Goal: Task Accomplishment & Management: Use online tool/utility

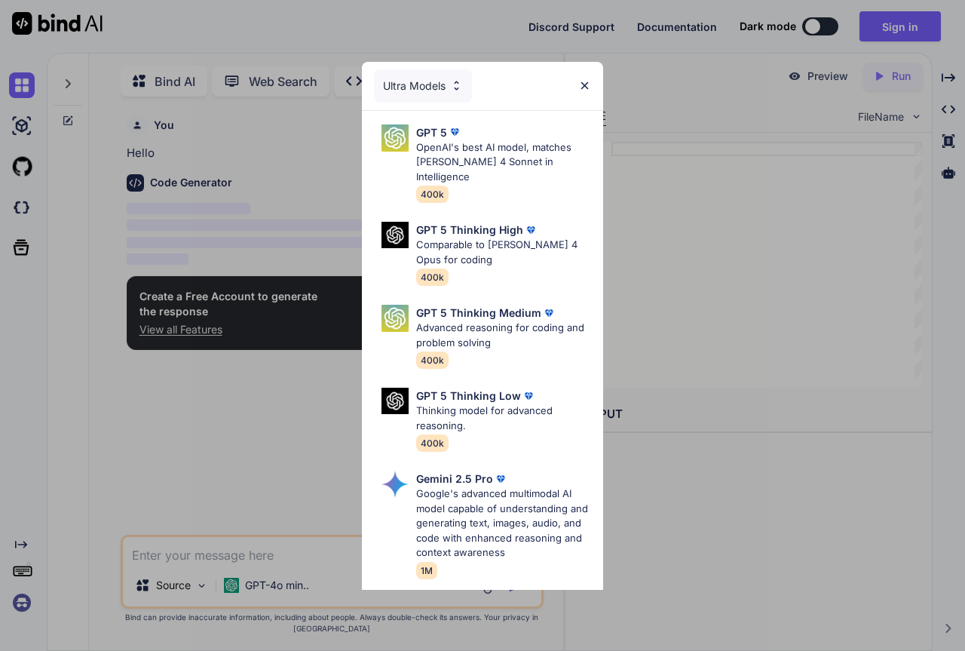
scroll to position [6, 0]
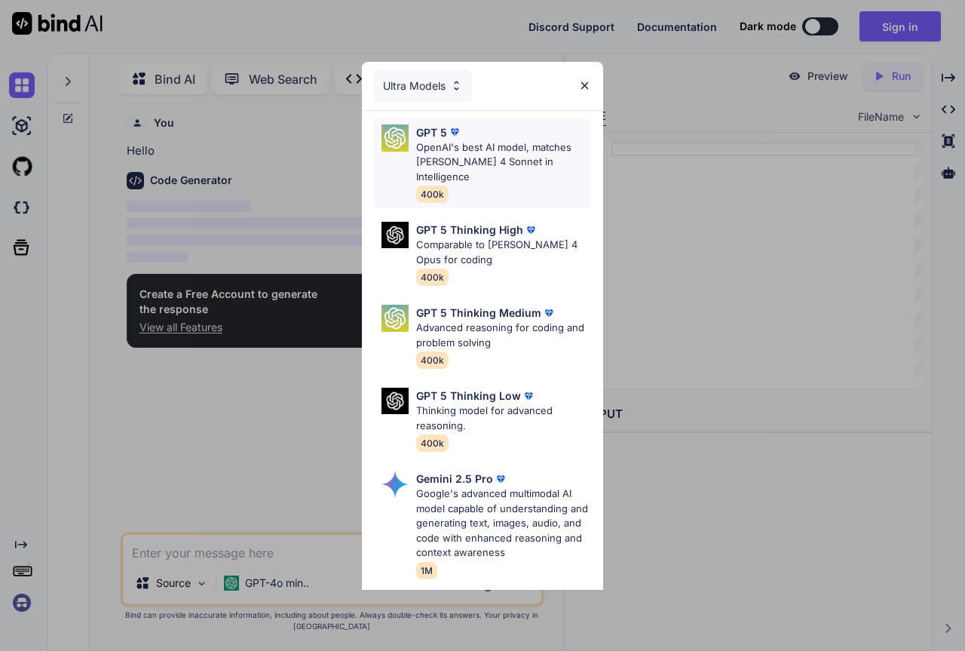
click at [532, 158] on p "OpenAI's best AI model, matches [PERSON_NAME] 4 Sonnet in Intelligence" at bounding box center [503, 162] width 175 height 45
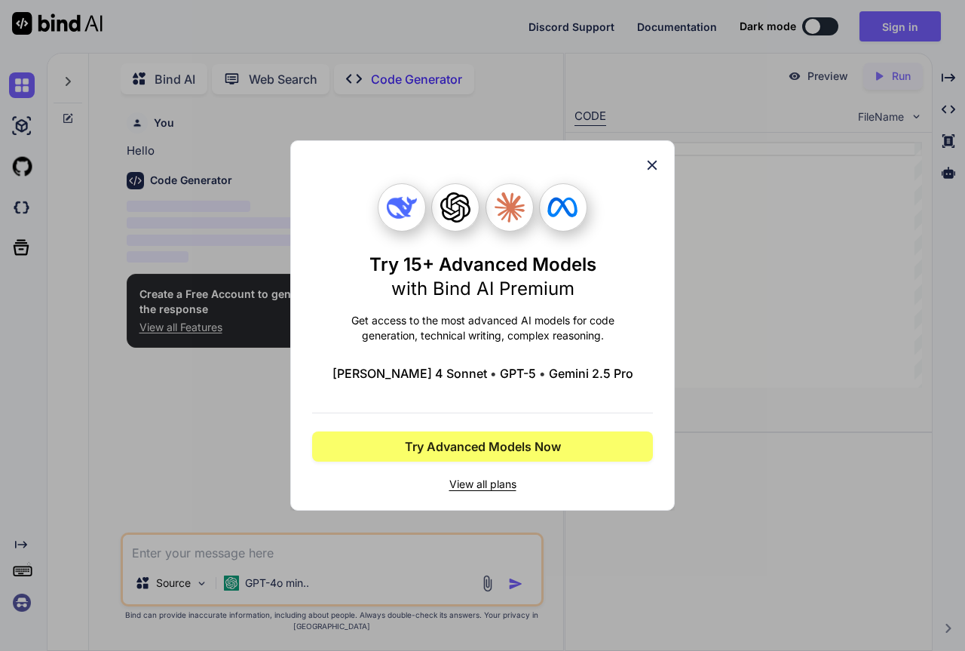
click at [658, 164] on icon at bounding box center [652, 165] width 17 height 17
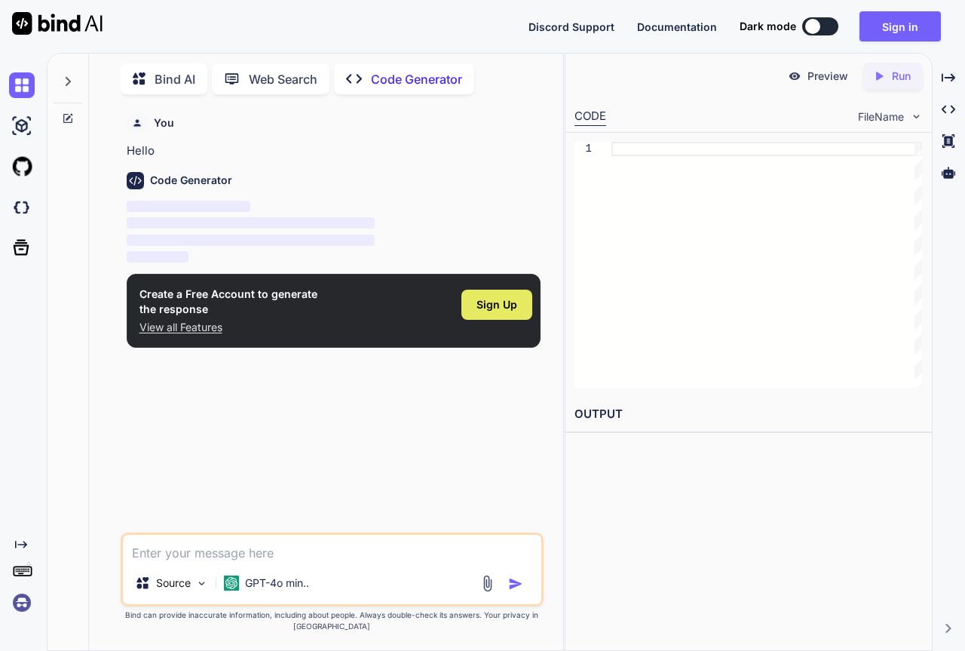
click at [513, 302] on span "Sign Up" at bounding box center [497, 304] width 41 height 15
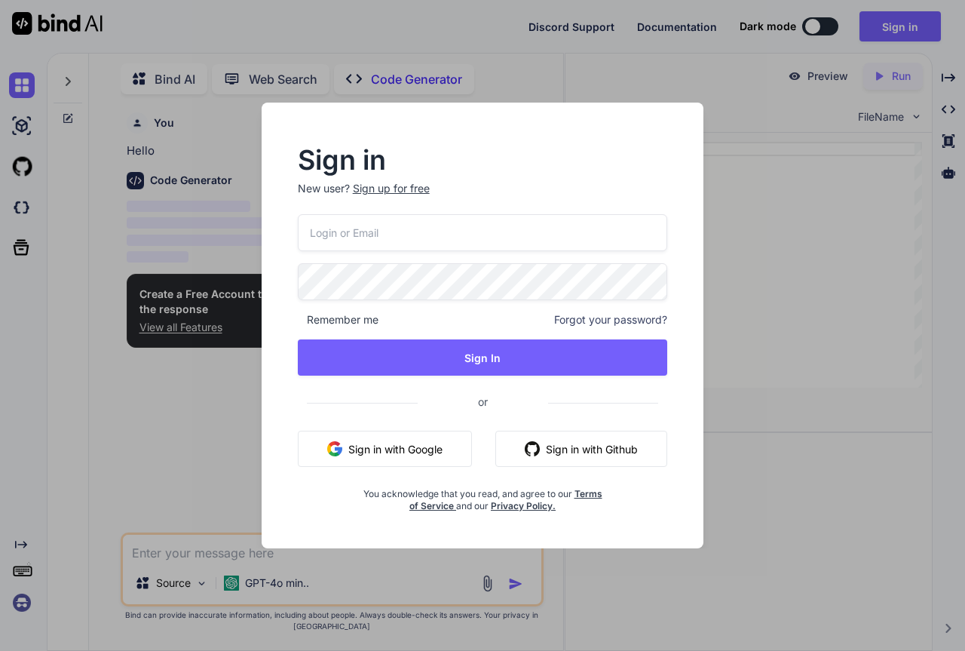
click at [420, 449] on button "Sign in with Google" at bounding box center [385, 449] width 174 height 36
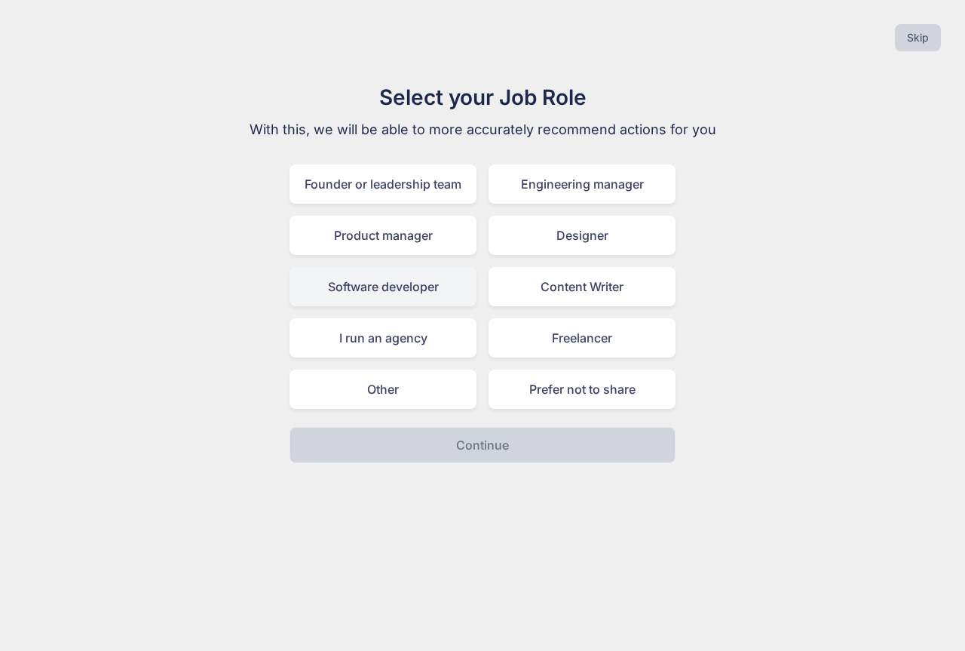
click at [425, 287] on div "Software developer" at bounding box center [383, 286] width 187 height 39
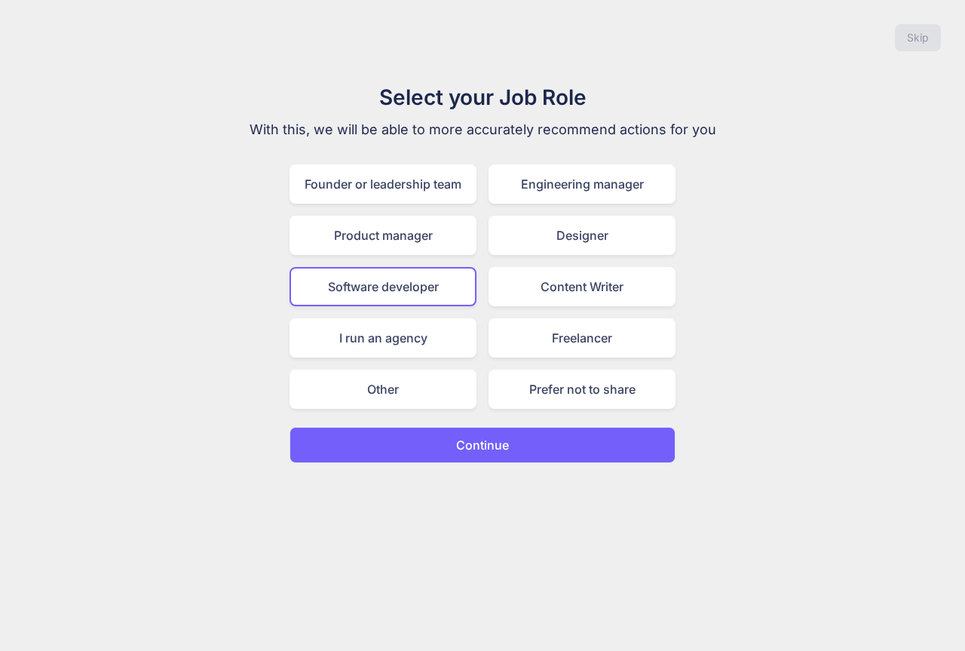
click at [483, 437] on p "Continue" at bounding box center [482, 445] width 53 height 18
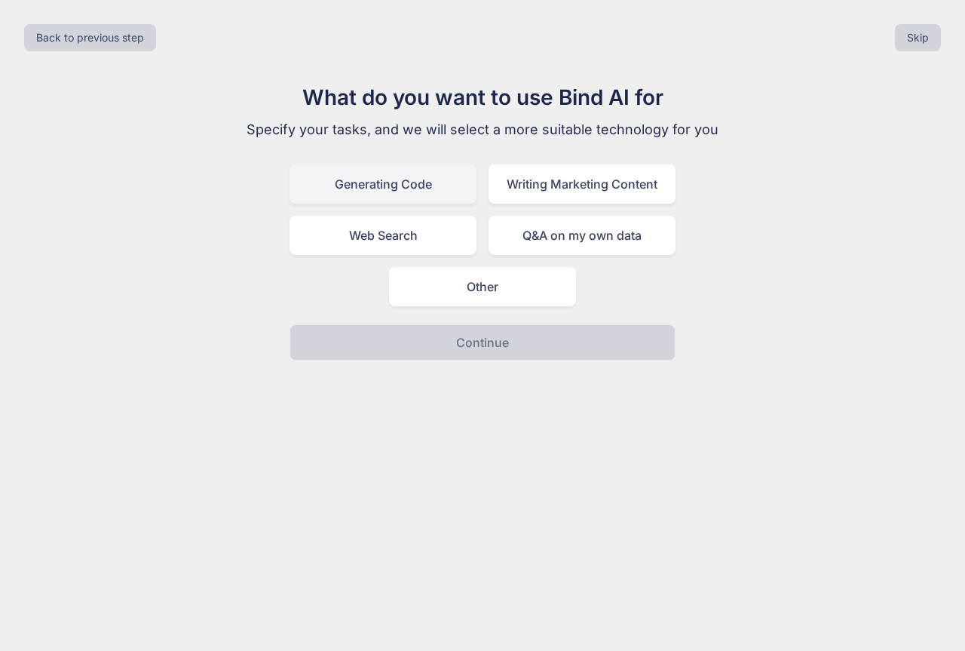
click at [407, 188] on div "Generating Code" at bounding box center [383, 183] width 187 height 39
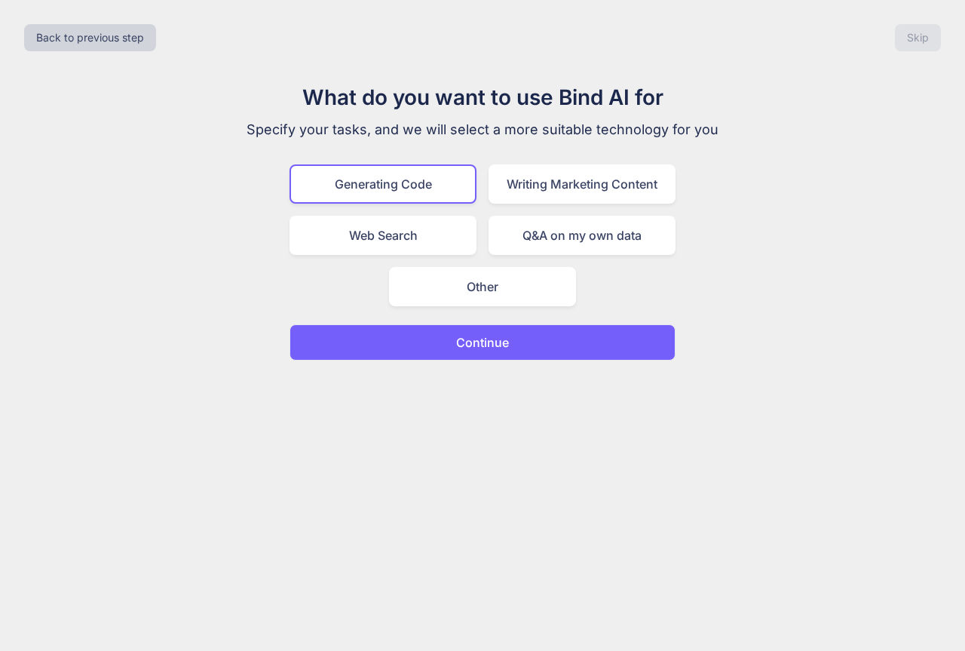
click at [486, 339] on p "Continue" at bounding box center [482, 342] width 53 height 18
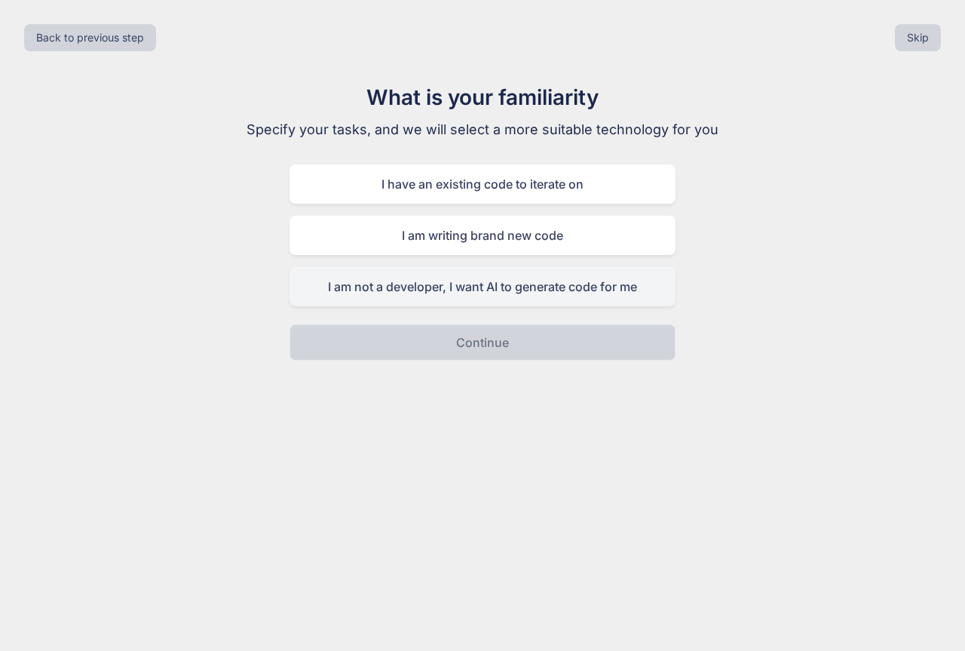
click at [520, 291] on div "I am not a developer, I want AI to generate code for me" at bounding box center [483, 286] width 386 height 39
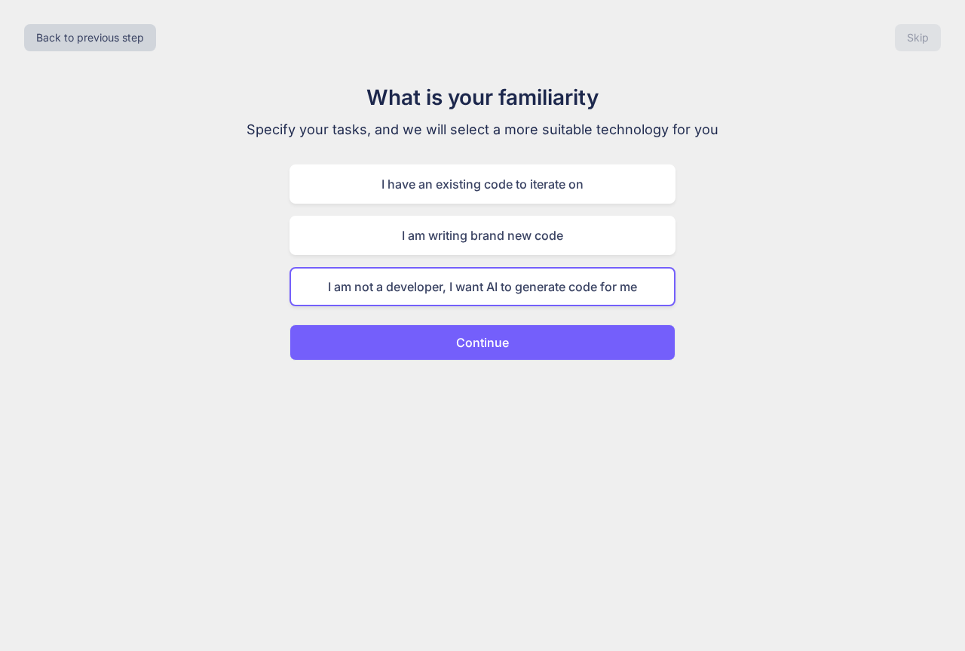
click at [529, 343] on button "Continue" at bounding box center [483, 342] width 386 height 36
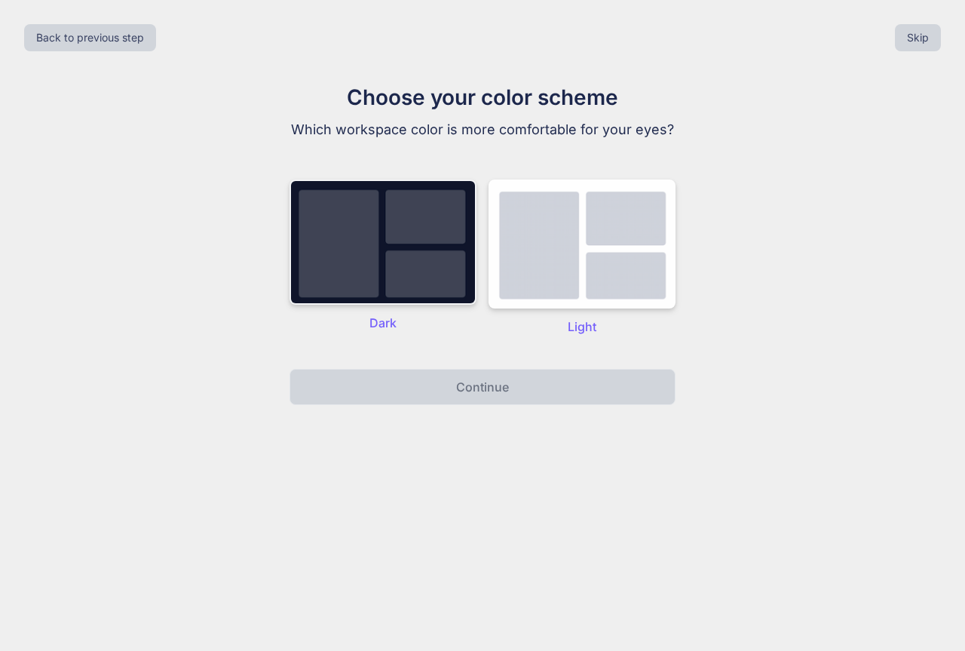
click at [417, 258] on img at bounding box center [383, 242] width 187 height 125
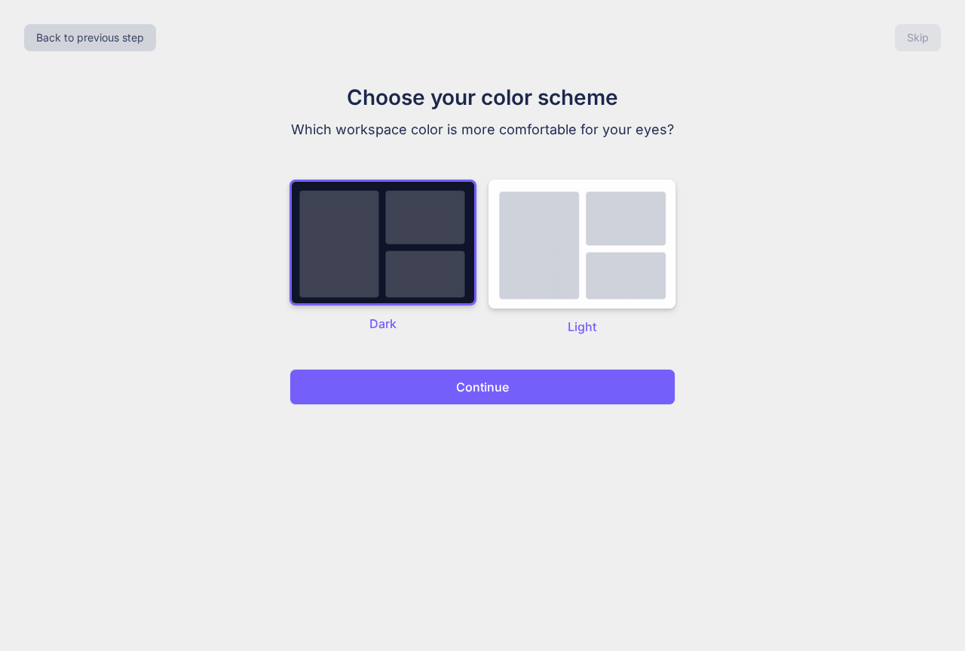
click at [488, 388] on p "Continue" at bounding box center [482, 387] width 53 height 18
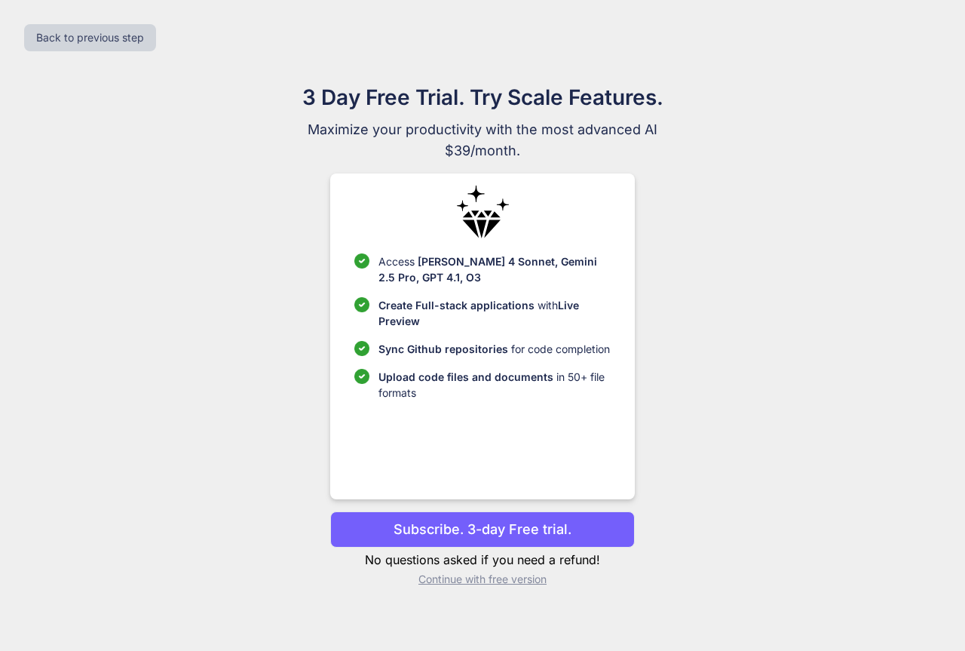
click at [486, 584] on p "Continue with free version" at bounding box center [482, 579] width 304 height 15
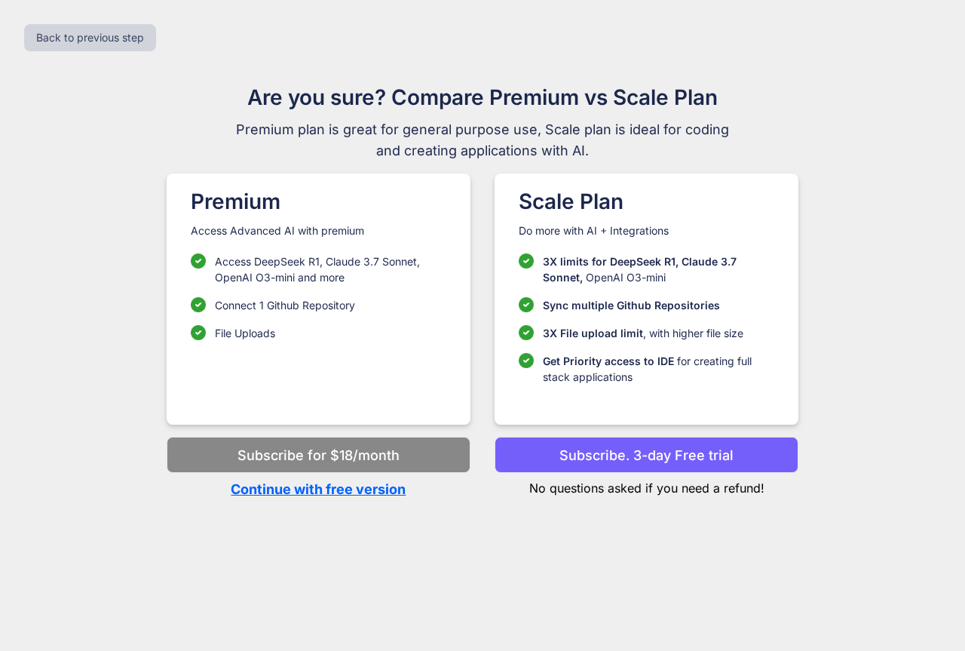
click at [345, 493] on p "Continue with free version" at bounding box center [319, 489] width 304 height 20
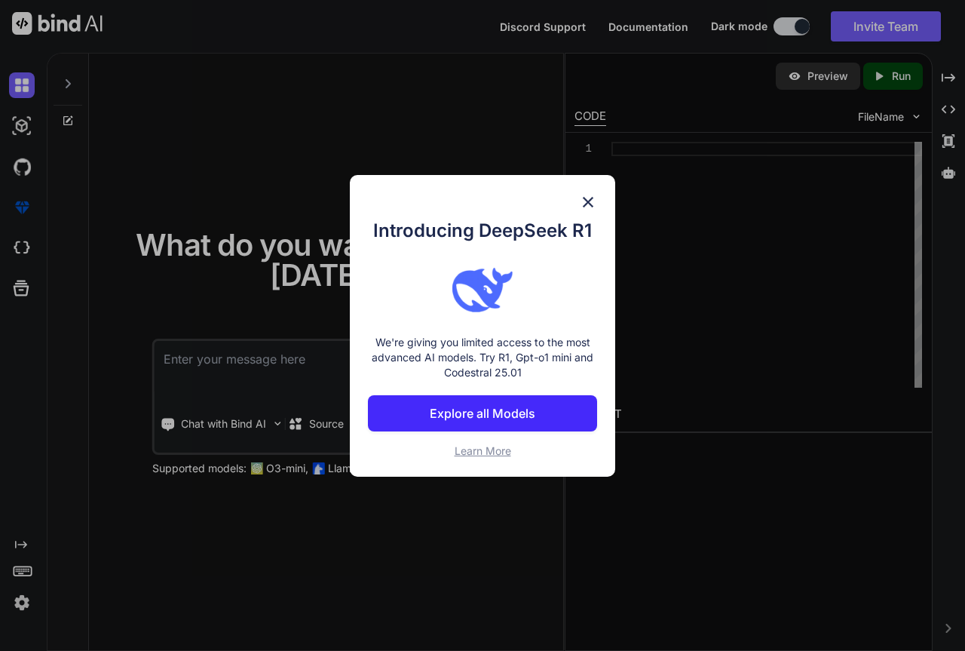
click at [589, 193] on img at bounding box center [588, 202] width 18 height 18
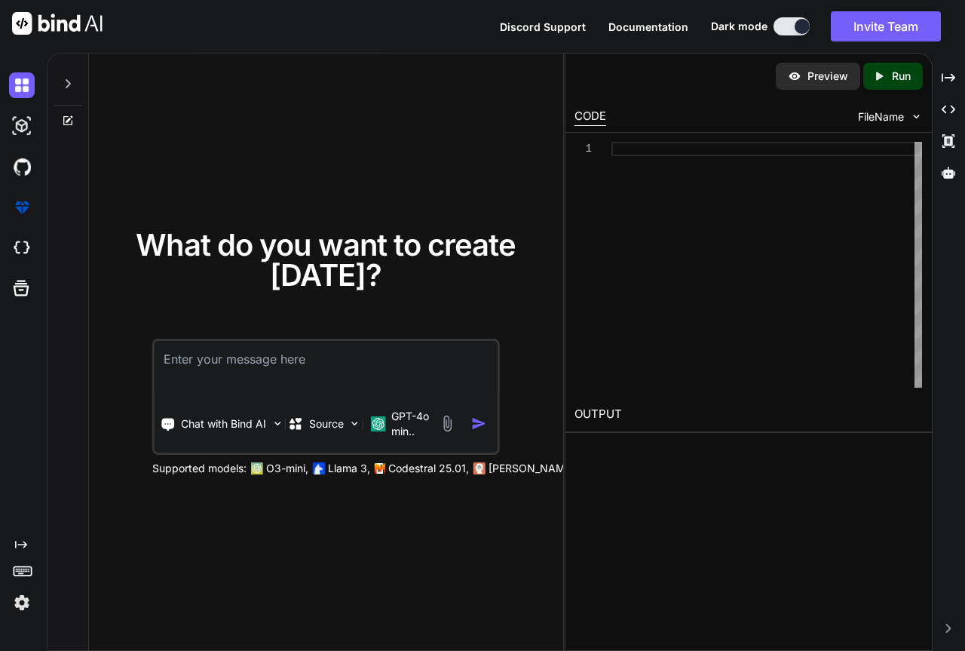
click at [319, 367] on textarea at bounding box center [326, 369] width 343 height 56
click at [249, 427] on p "Chat with Bind AI" at bounding box center [223, 423] width 85 height 15
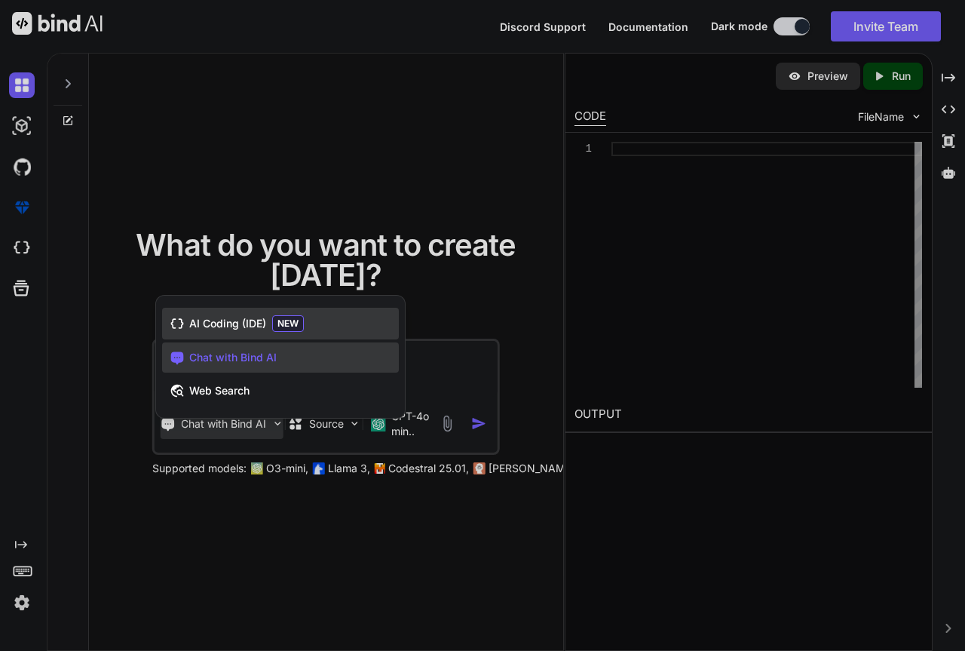
click at [235, 321] on span "AI Coding (IDE)" at bounding box center [227, 323] width 77 height 15
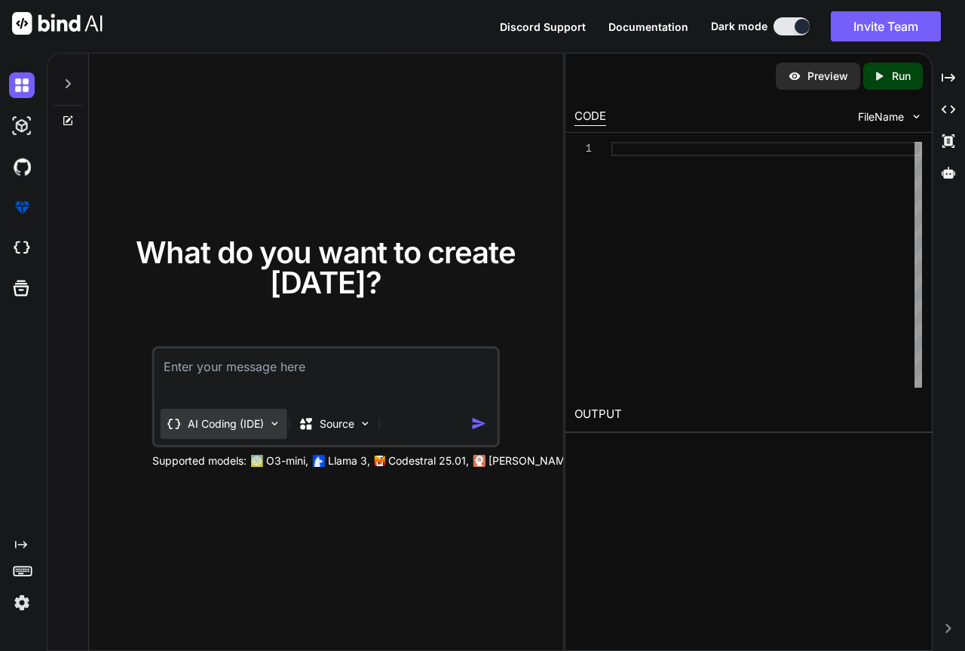
click at [247, 418] on p "AI Coding (IDE)" at bounding box center [226, 423] width 76 height 15
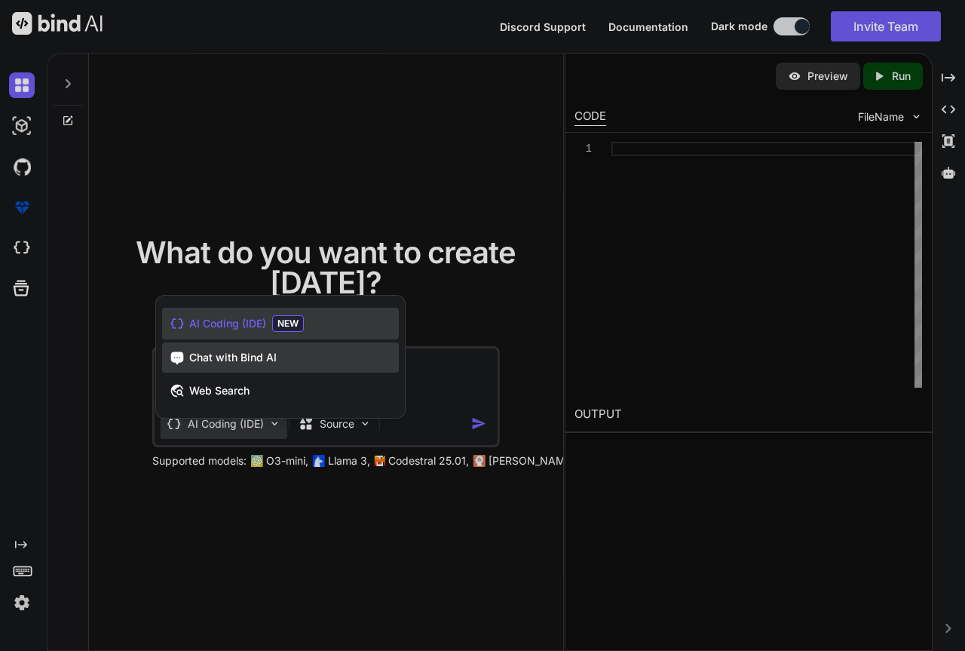
click at [255, 353] on span "Chat with Bind AI" at bounding box center [232, 357] width 87 height 15
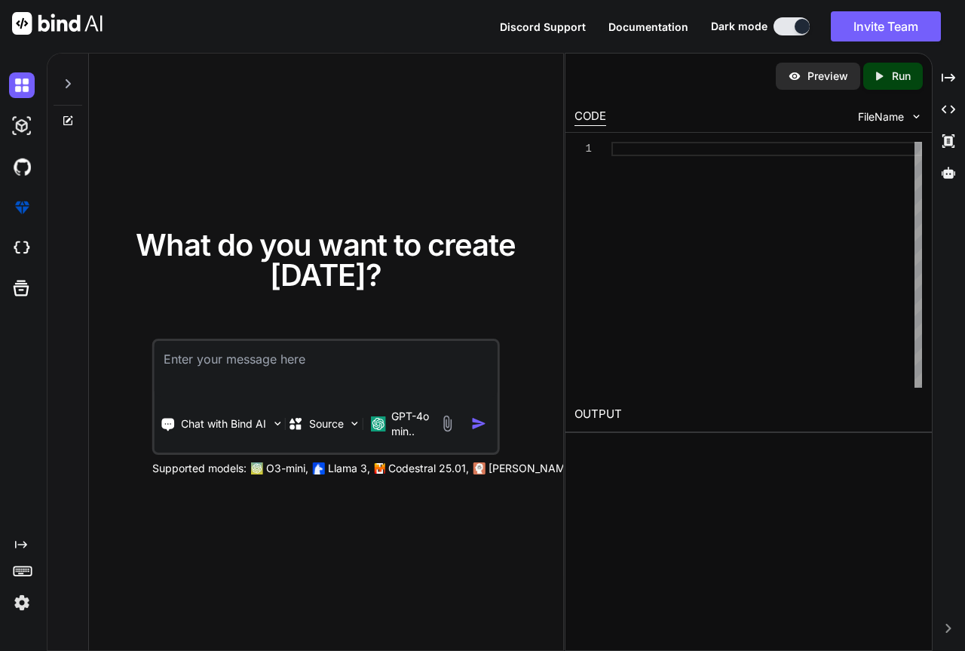
click at [254, 367] on textarea at bounding box center [326, 369] width 343 height 56
paste textarea "Lorem i dolors, ametconsec, adi elitsedd eiusmodt inc u Laboree Doloremag Aliqu…"
type textarea "x"
type textarea "Lorem i dolors, ametconsec, adi elitsedd eiusmodt inc u Laboree Doloremag Aliqu…"
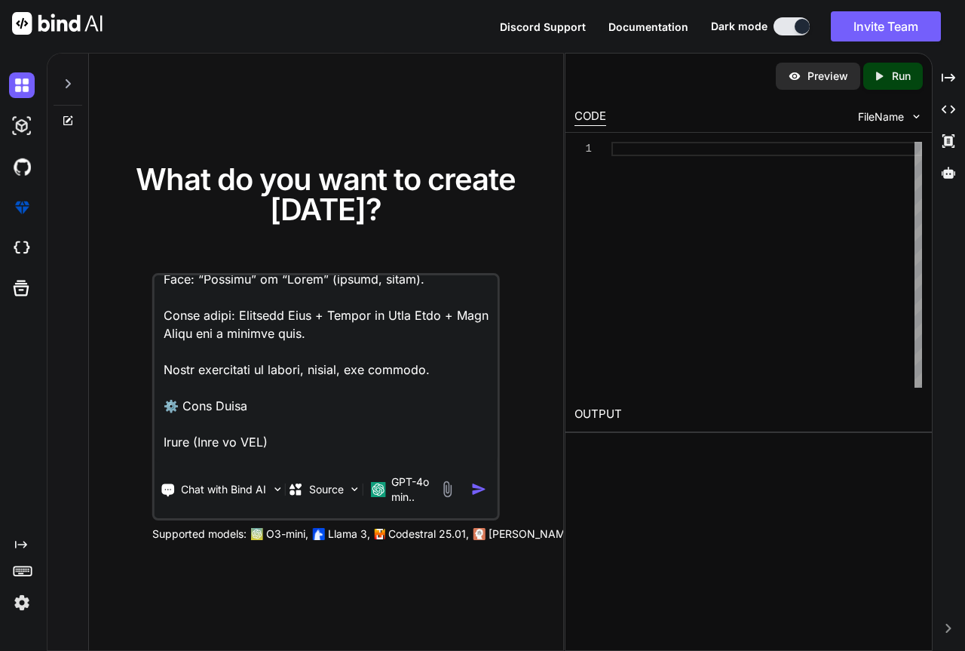
scroll to position [1719, 0]
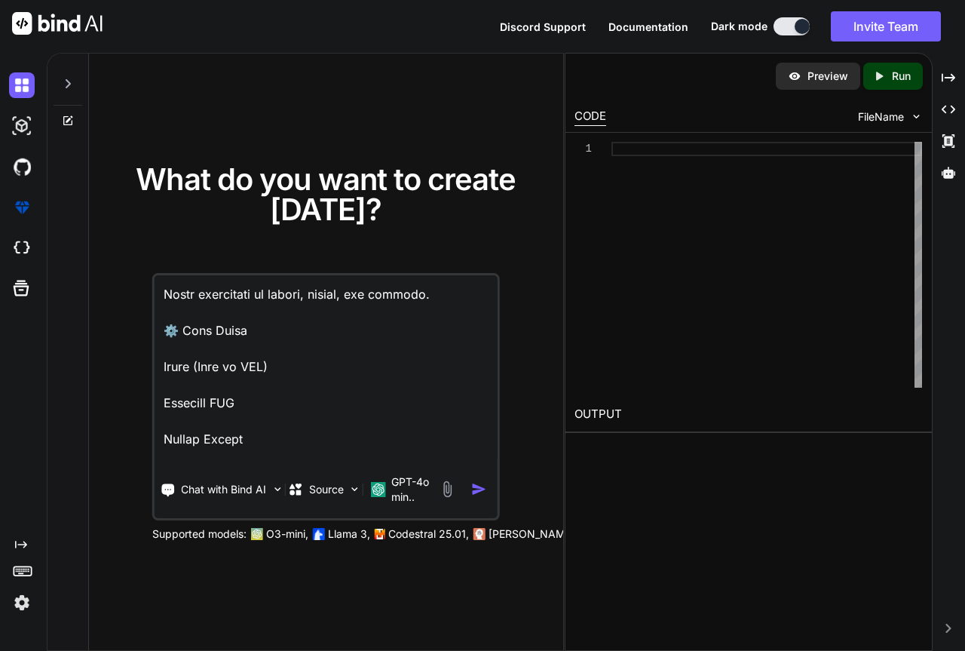
click at [270, 384] on textarea at bounding box center [326, 368] width 343 height 187
type textarea "x"
type textarea "Lorem i dolors, ametconsec, adi elitsedd eiusmodt inc u Laboree Doloremag Aliqu…"
type textarea "x"
type textarea "Lorem i dolors, ametconsec, adi elitsedd eiusmodt inc u Laboree Doloremag Aliqu…"
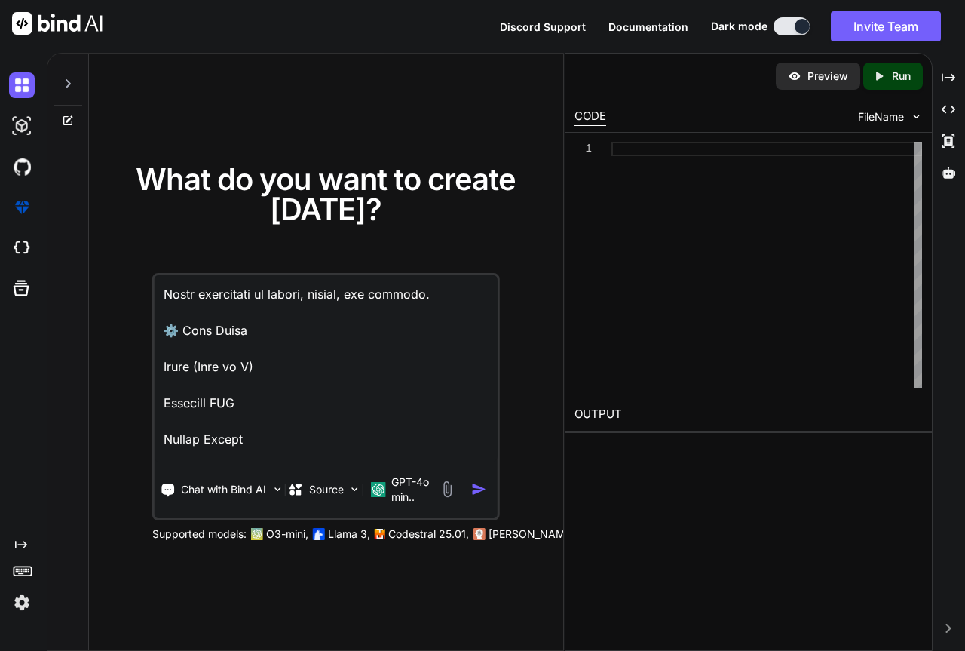
type textarea "x"
type textarea "Lorem i dolors, ametconsec, adi elitsedd eiusmodt inc u Laboree Doloremag Aliqu…"
type textarea "x"
type textarea "Lorem i dolors, ametconsec, adi elitsedd eiusmodt inc u Laboree Doloremag Aliqu…"
type textarea "x"
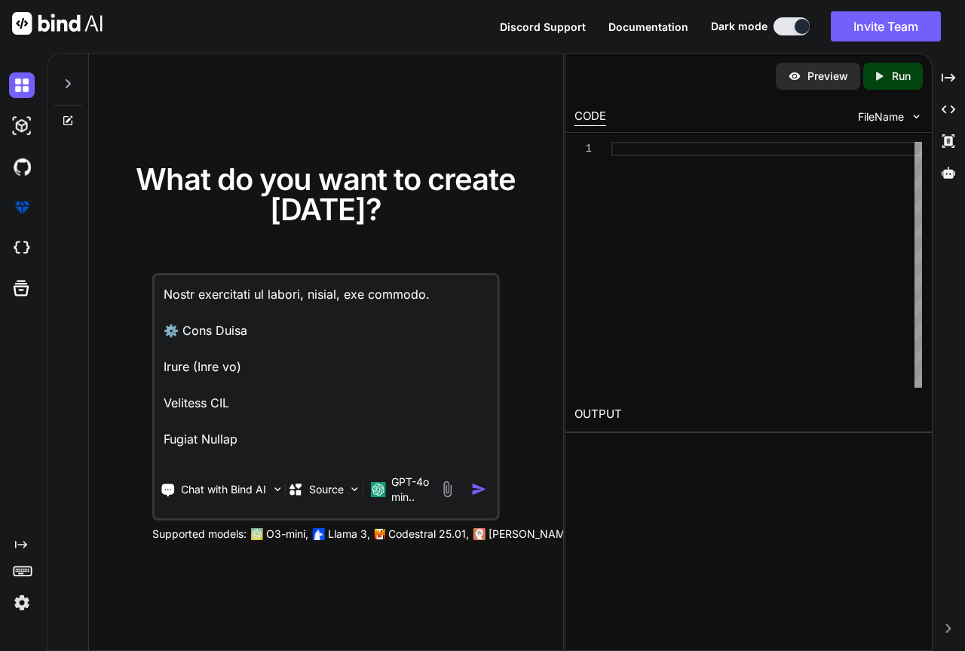
type textarea "Lorem i dolors, ametconsec, adi elitsedd eiusmodt inc u Laboree Doloremag Aliqu…"
type textarea "x"
type textarea "Lorem i dolors, ametconsec, adi elitsedd eiusmodt inc u Laboree Doloremag Aliqu…"
type textarea "x"
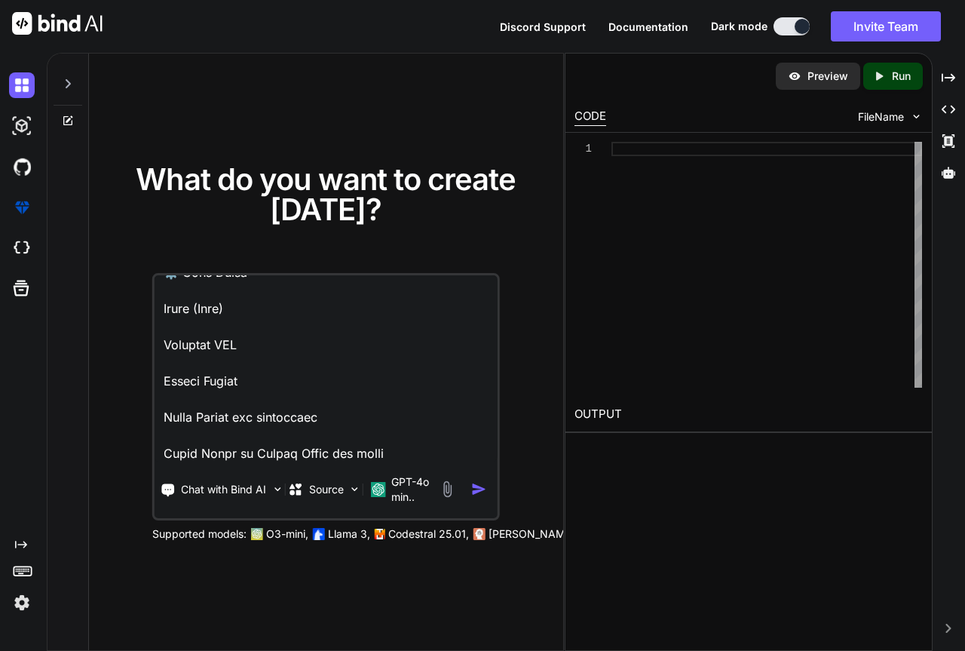
type textarea "Lorem i dolors, ametconsec, adi elitsedd eiusmodt inc u Laboree Doloremag Aliqu…"
click at [479, 490] on img "button" at bounding box center [479, 489] width 16 height 16
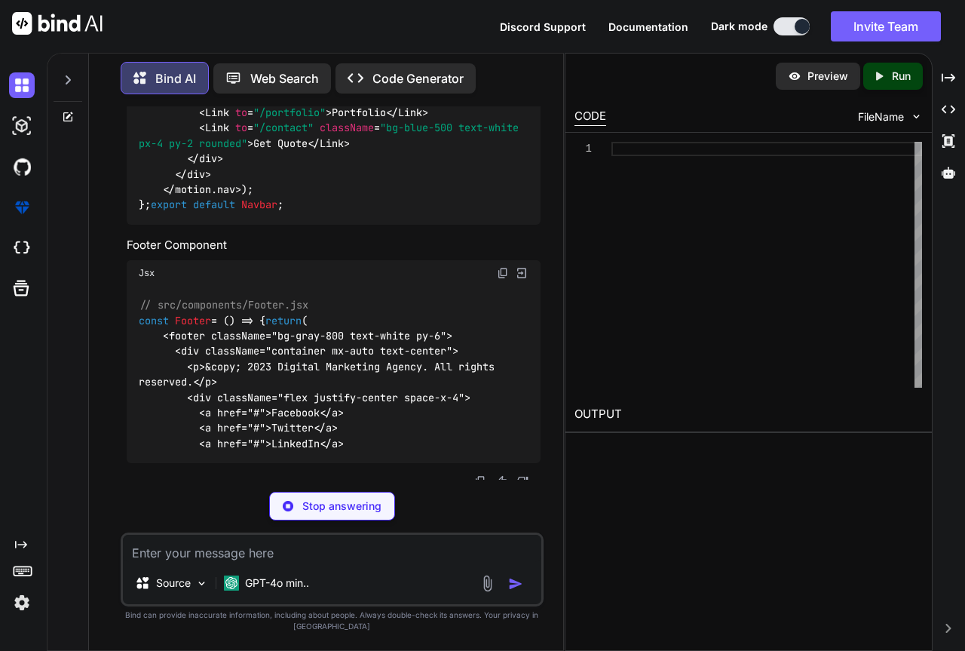
scroll to position [1641, 0]
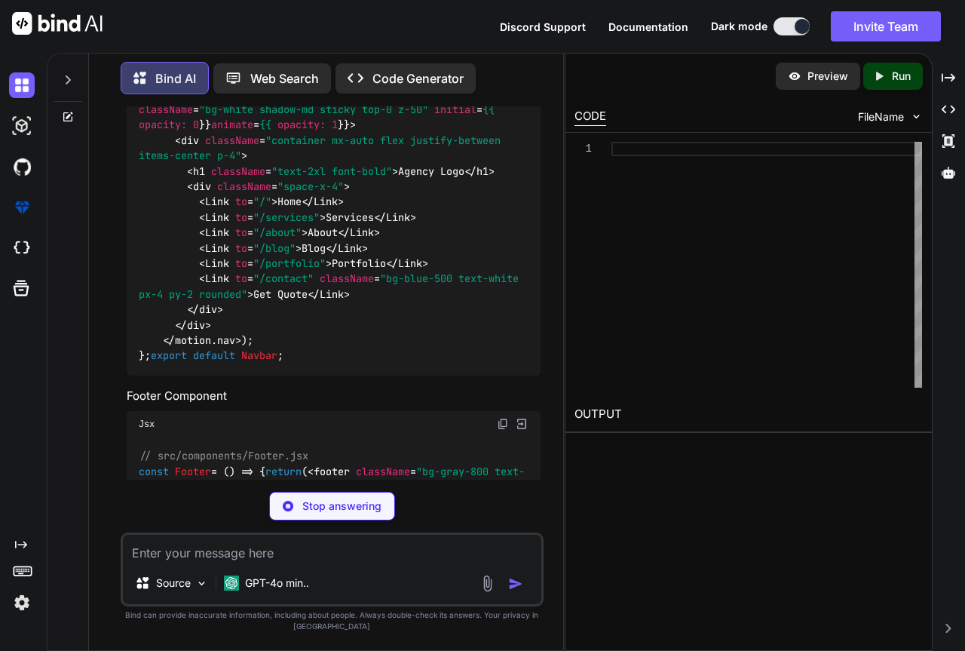
click at [349, 499] on p "Stop answering" at bounding box center [341, 506] width 79 height 15
type textarea "x"
type textarea "npx create-vite@latest my-digital-agency --template react cd my-digital-agency …"
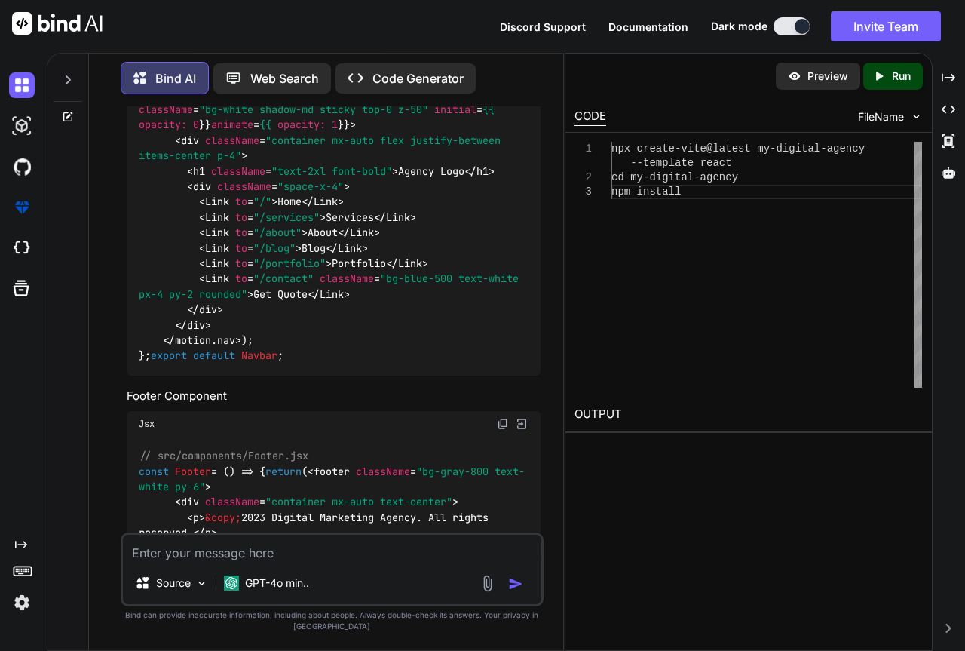
click at [238, 551] on textarea at bounding box center [332, 548] width 419 height 27
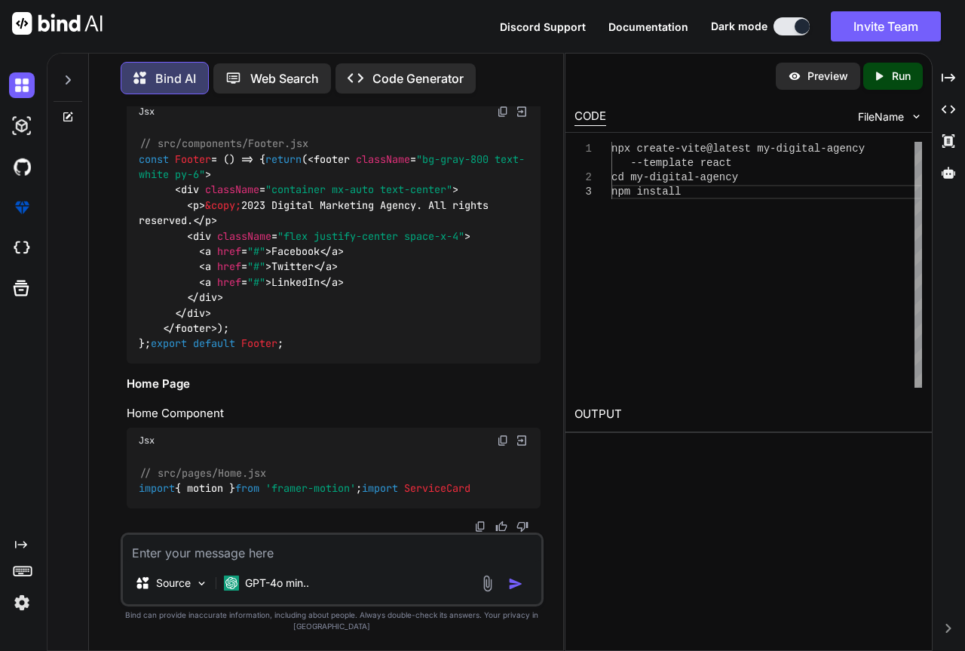
scroll to position [2383, 0]
click at [373, 81] on icon "Created with Pixso." at bounding box center [360, 78] width 25 height 16
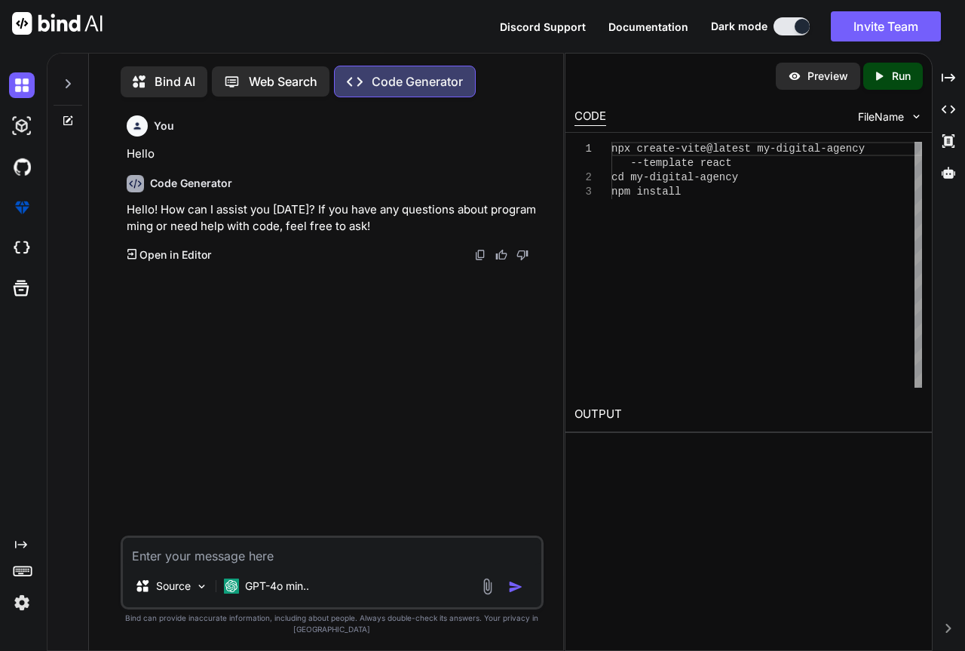
scroll to position [7, 0]
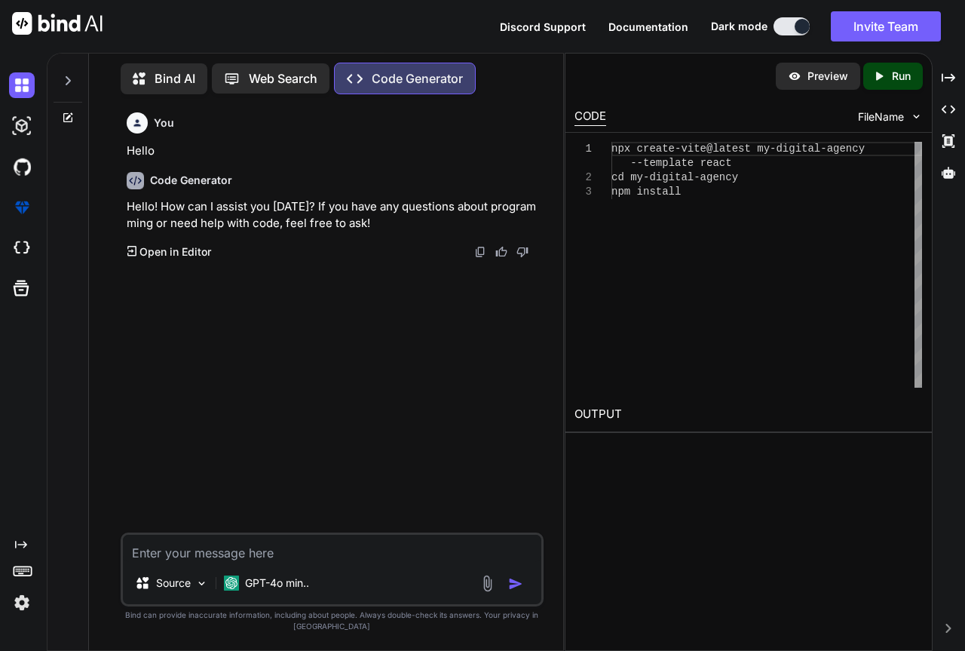
type textarea "x"
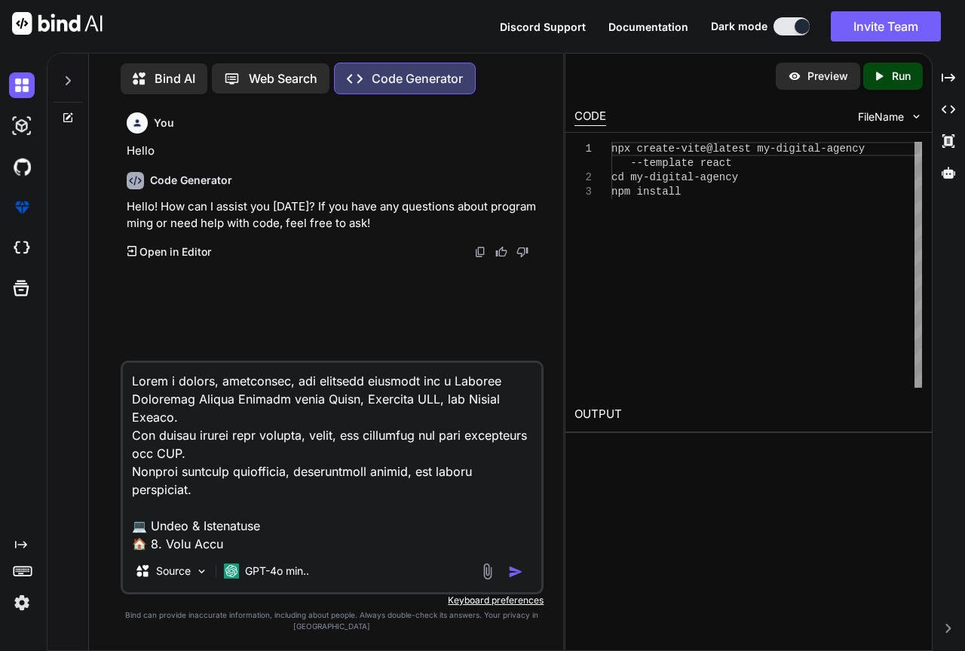
scroll to position [1721, 0]
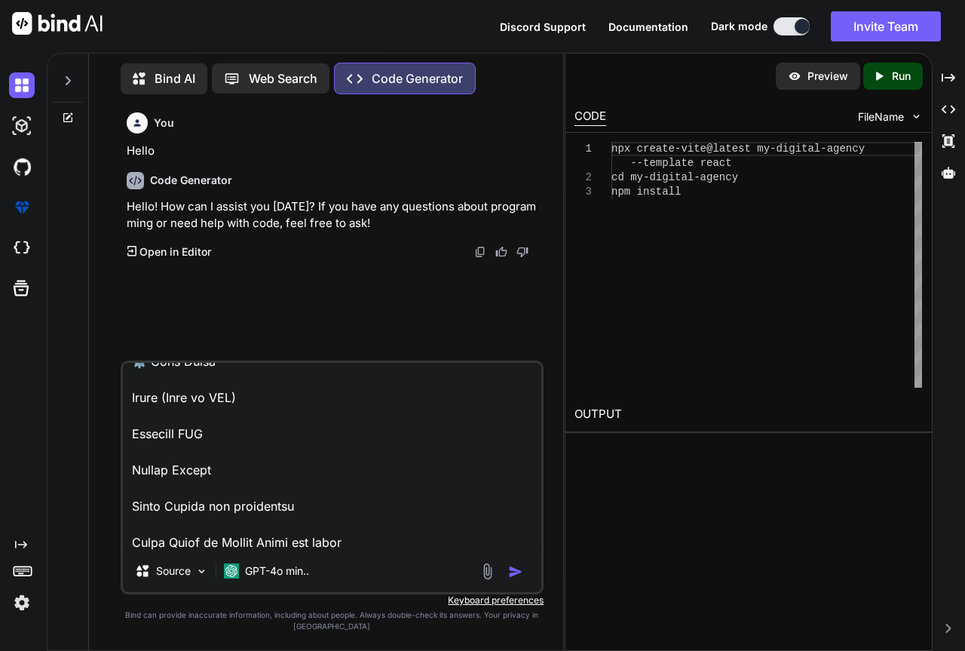
type textarea "Lorem i dolors, ametconsec, adi elitsedd eiusmodt inc u Laboree Doloremag Aliqu…"
click at [517, 566] on img "button" at bounding box center [515, 571] width 15 height 15
type textarea "x"
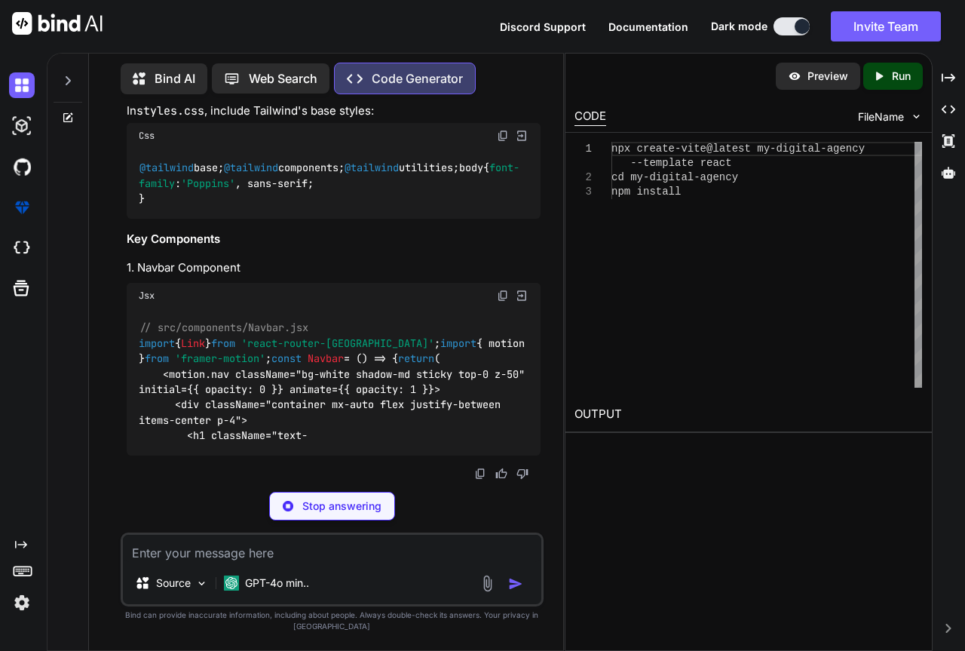
scroll to position [1985, 0]
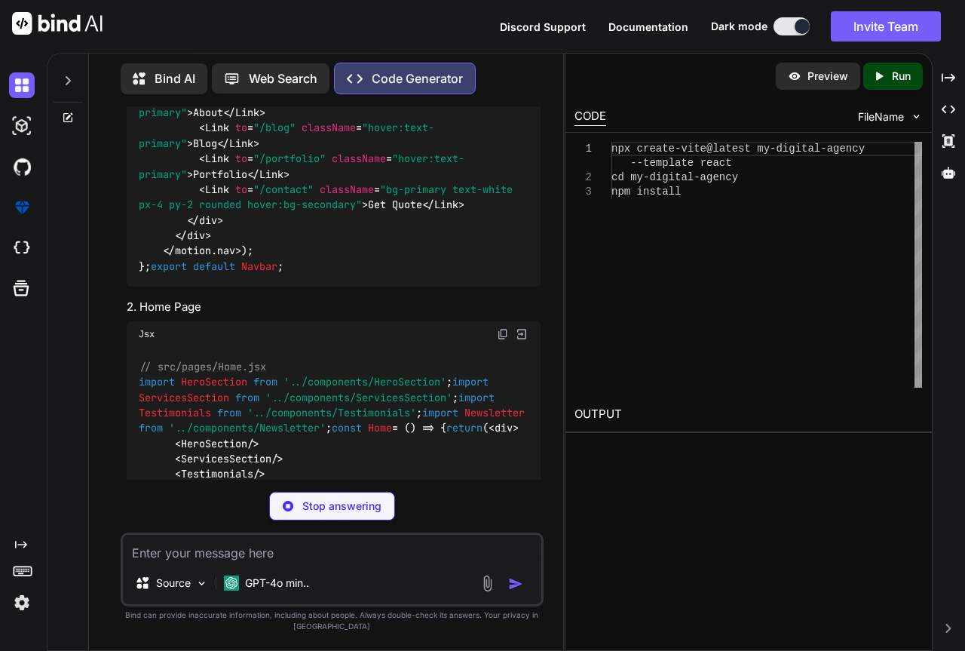
click at [874, 115] on span "FileName" at bounding box center [881, 116] width 46 height 15
type textarea "x"
type textarea "npx create-vite@latest my-digital-agency --template react cd my-digital-agency …"
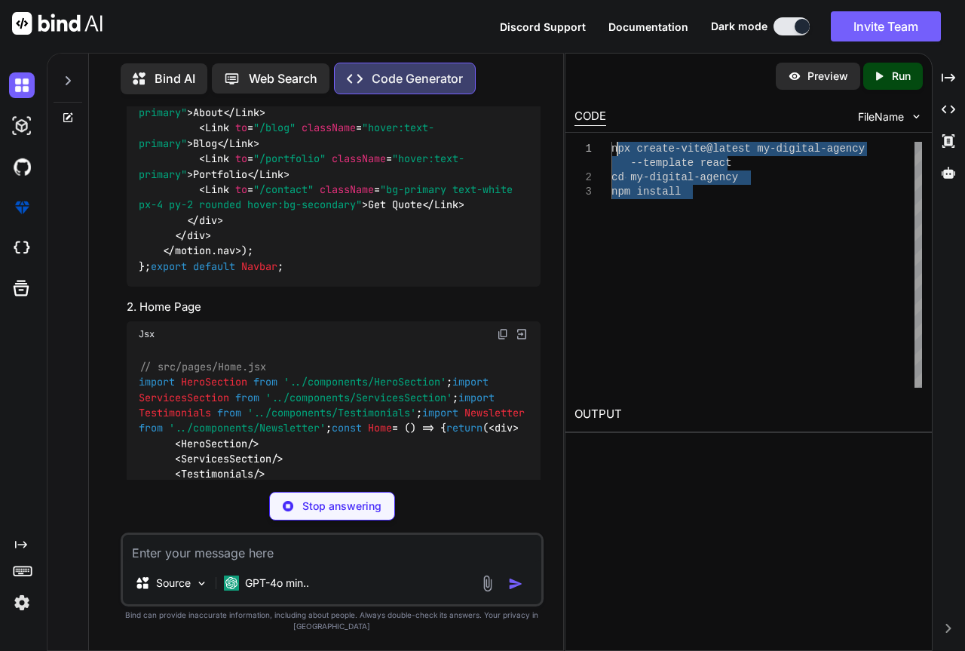
drag, startPoint x: 687, startPoint y: 196, endPoint x: 616, endPoint y: 145, distance: 87.5
click at [616, 145] on div "npx create-vite@latest my-digital-agency --template react cd my-digital-agency …" at bounding box center [767, 265] width 311 height 246
click at [655, 188] on div "npx create-vite@latest my-digital-agency --template react cd my-digital-agency …" at bounding box center [767, 265] width 311 height 246
drag, startPoint x: 695, startPoint y: 198, endPoint x: 602, endPoint y: 141, distance: 108.7
click at [612, 142] on div "npx create-vite@latest my-digital-agency --template react cd my-digital-agency …" at bounding box center [767, 265] width 311 height 246
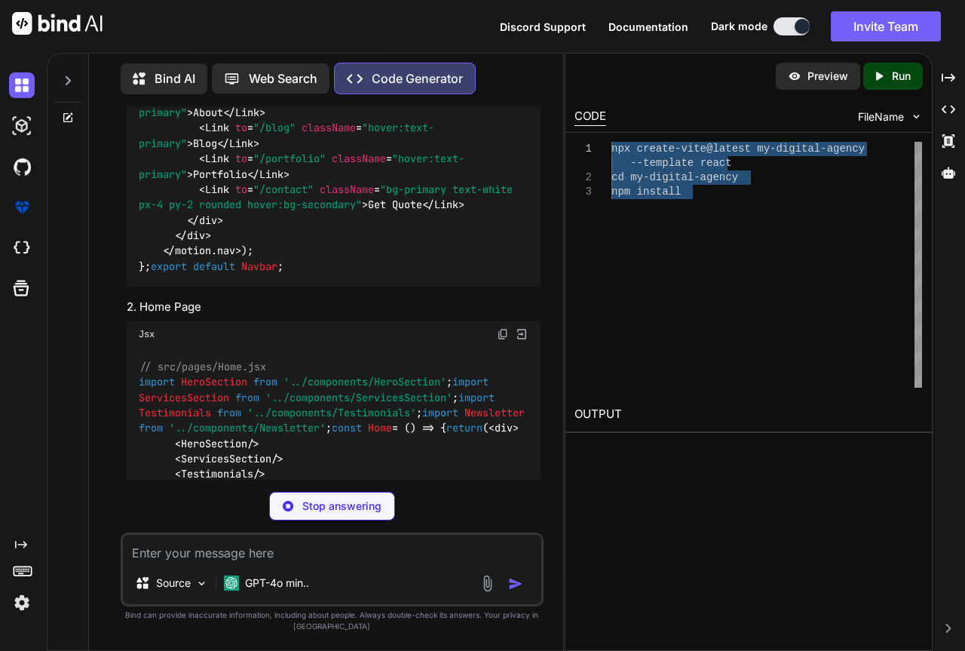
click at [658, 178] on div "npx create-vite@latest my-digital-agency --template react cd my-digital-agency …" at bounding box center [767, 265] width 311 height 246
drag, startPoint x: 670, startPoint y: 182, endPoint x: 609, endPoint y: 134, distance: 76.8
click at [612, 142] on div "npx create-vite@latest my-digital-agency --template react cd my-digital-agency …" at bounding box center [767, 265] width 311 height 246
click at [675, 177] on div "npx create-vite@latest my-digital-agency --template react cd my-digital-agency …" at bounding box center [767, 265] width 311 height 246
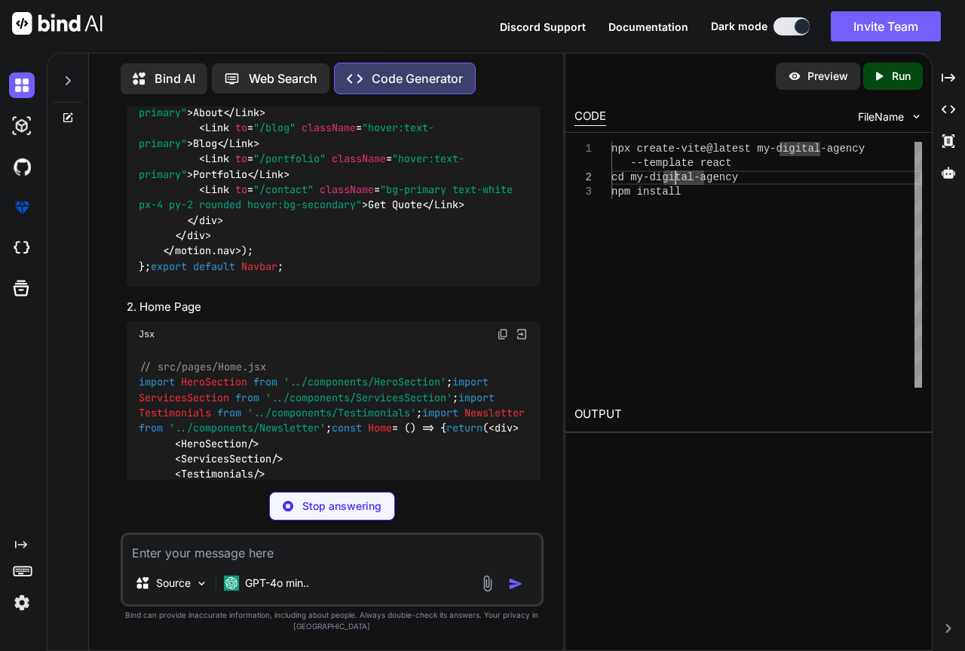
type textarea "x"
type textarea "│ │ ├── Blog.jsx │ │ ├── Portfolio.jsx │ │ ├── Contact.jsx │ ├── App.jsx │ ├── …"
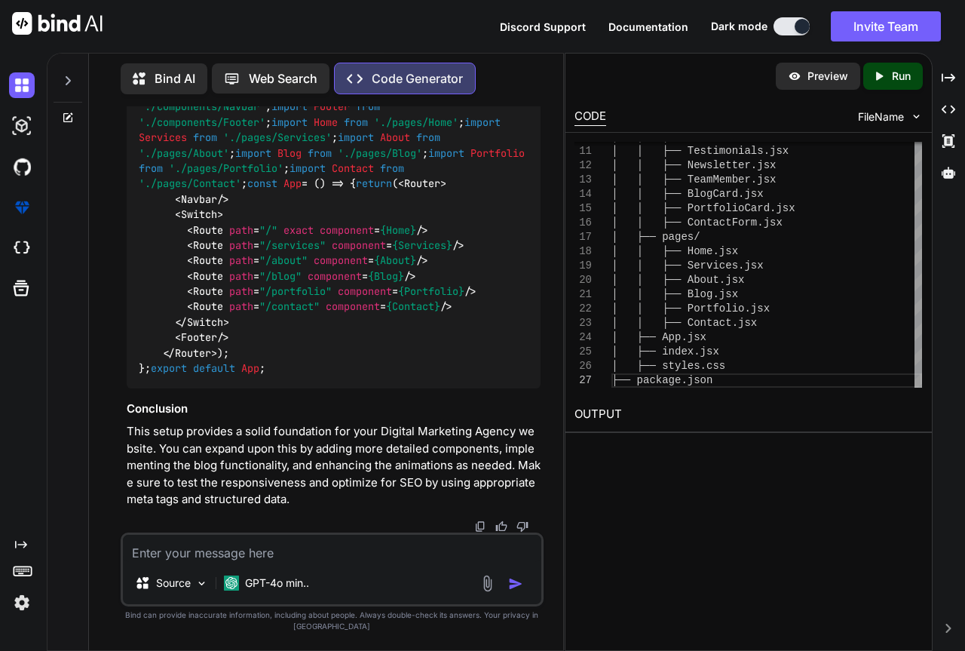
scroll to position [4497, 0]
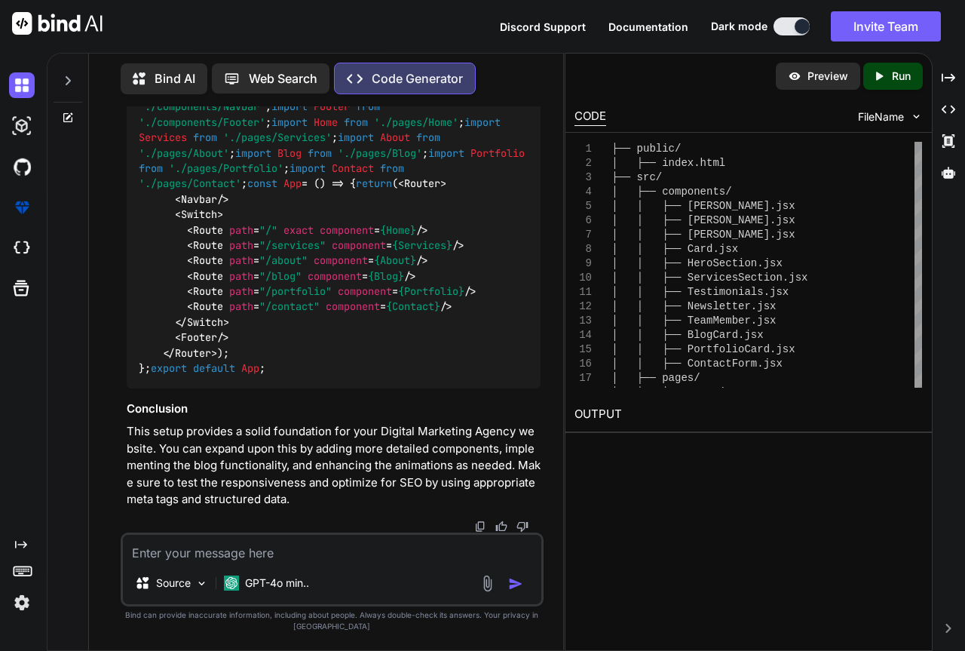
click at [886, 115] on span "FileName" at bounding box center [881, 116] width 46 height 15
click at [913, 115] on img at bounding box center [916, 116] width 13 height 13
click at [916, 116] on img at bounding box center [916, 116] width 13 height 13
